Goal: Transaction & Acquisition: Purchase product/service

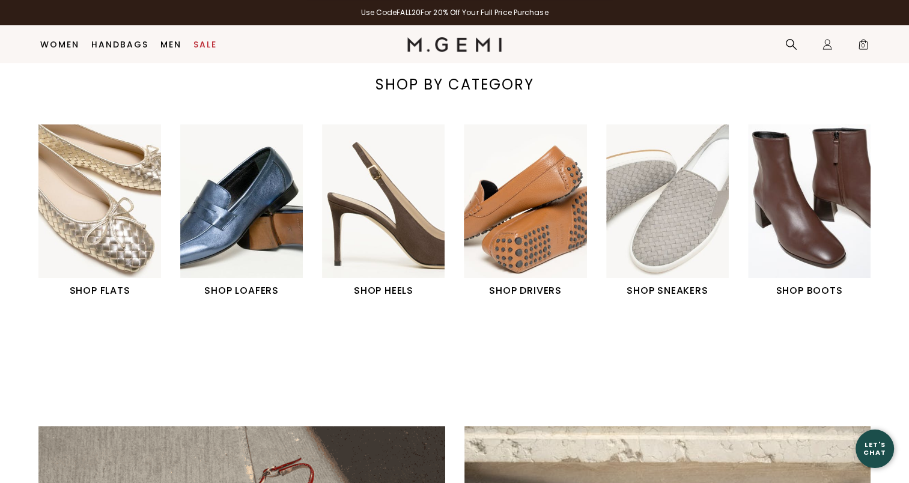
scroll to position [428, 0]
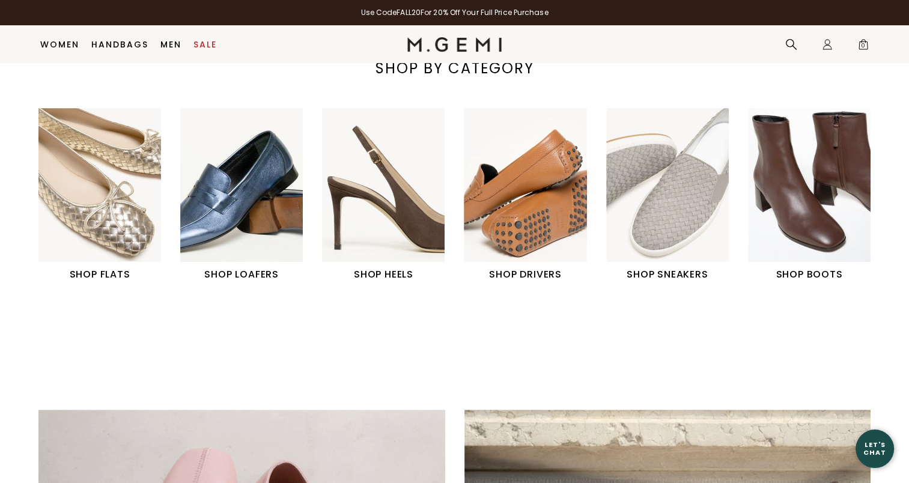
click at [806, 196] on img "6 / 6" at bounding box center [809, 184] width 123 height 153
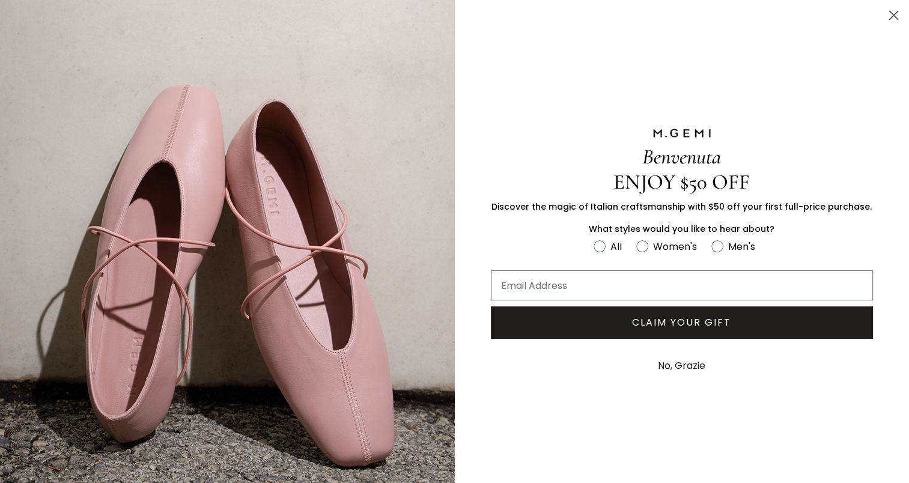
drag, startPoint x: 908, startPoint y: 105, endPoint x: 928, endPoint y: 140, distance: 39.8
click at [908, 140] on html "For screen-reader mode - click the first button of the website Accessibility Sc…" at bounding box center [454, 137] width 909 height 483
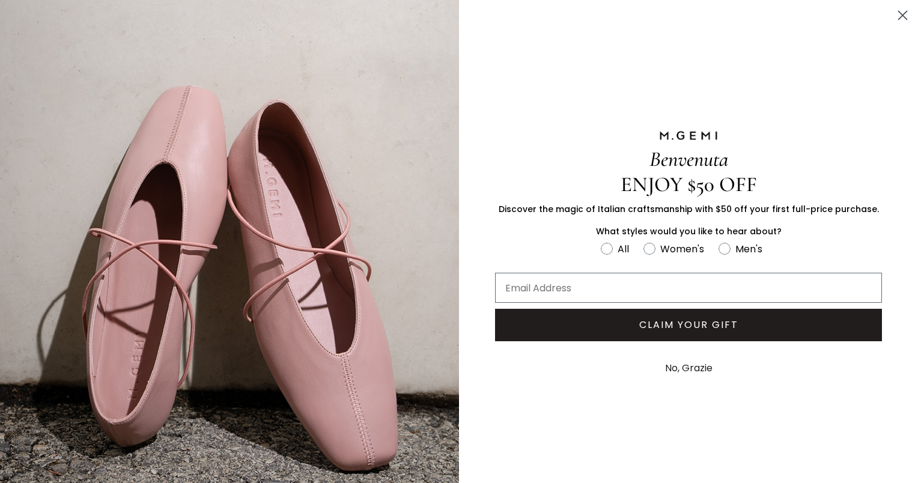
click at [893, 18] on circle "Close dialog" at bounding box center [903, 15] width 20 height 20
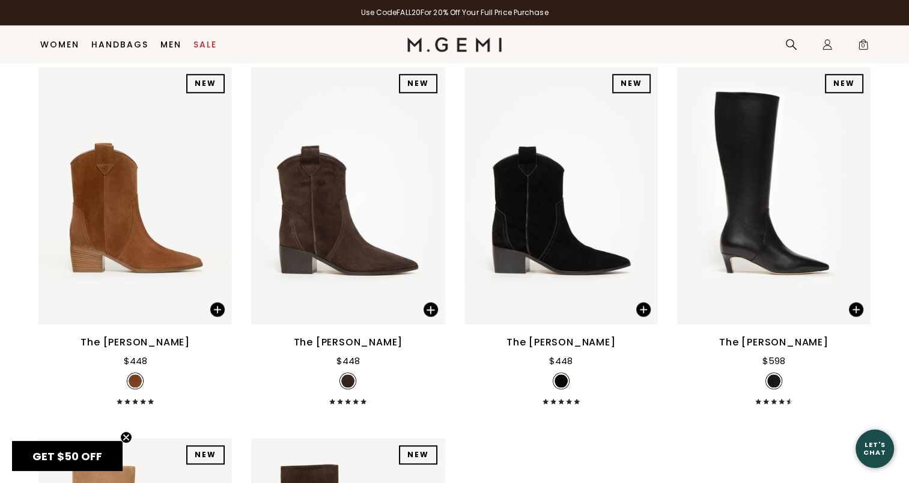
scroll to position [104, 0]
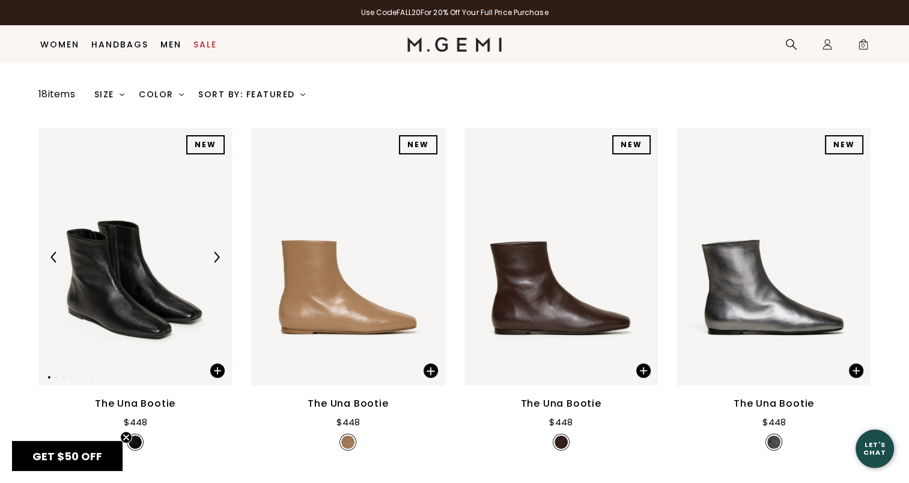
click at [148, 293] on img at bounding box center [134, 257] width 193 height 258
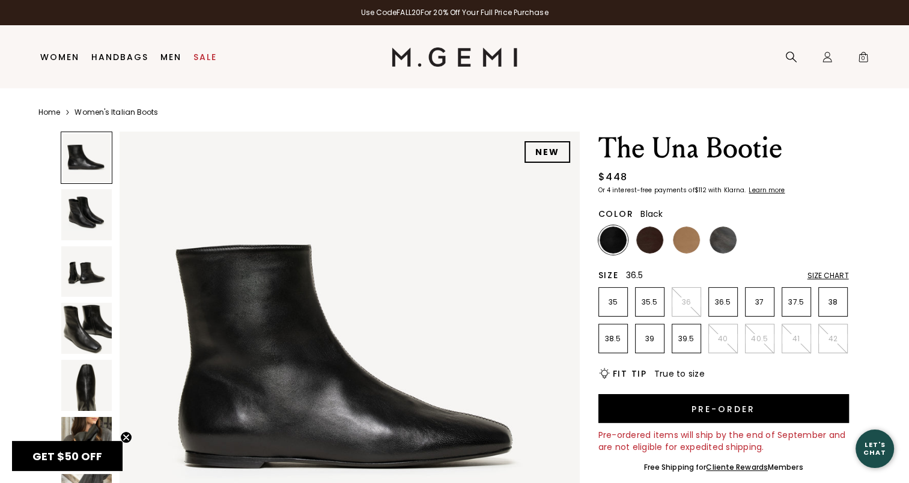
click at [721, 305] on p "36.5" at bounding box center [723, 302] width 28 height 10
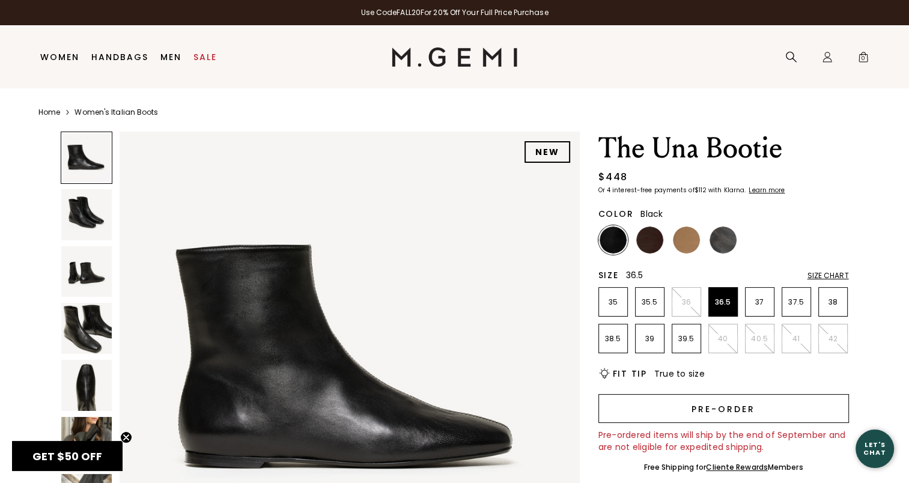
click at [740, 403] on button "Pre-order" at bounding box center [723, 408] width 251 height 29
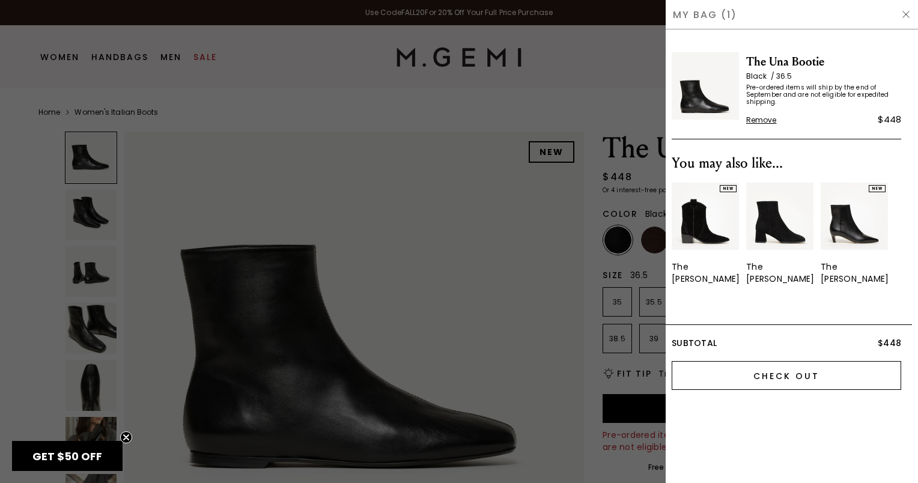
click at [808, 361] on input "Check Out" at bounding box center [787, 375] width 230 height 29
